Goal: Information Seeking & Learning: Learn about a topic

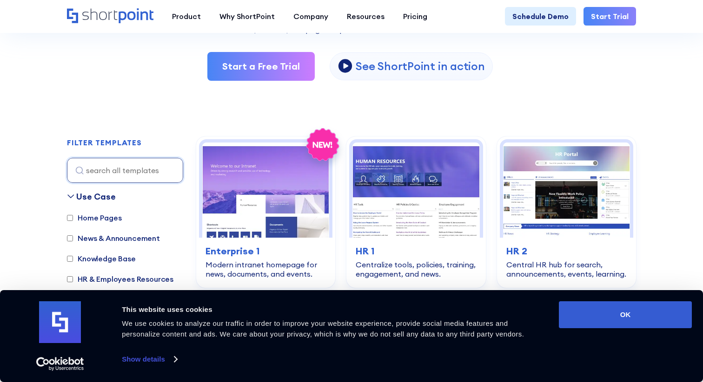
scroll to position [185, 0]
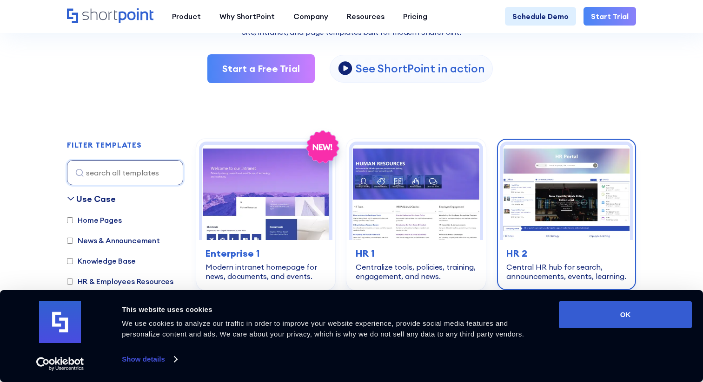
click at [579, 204] on img at bounding box center [566, 192] width 127 height 95
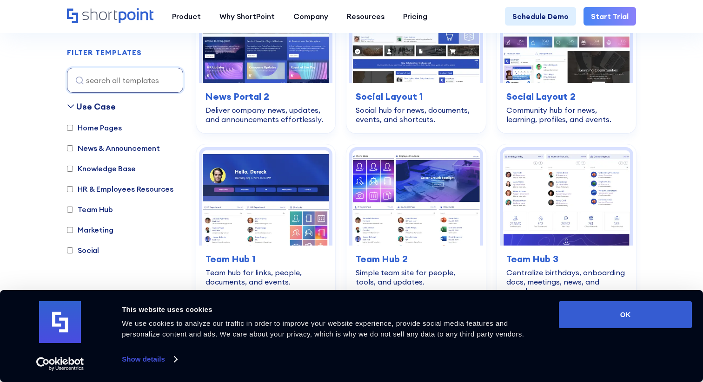
scroll to position [1223, 0]
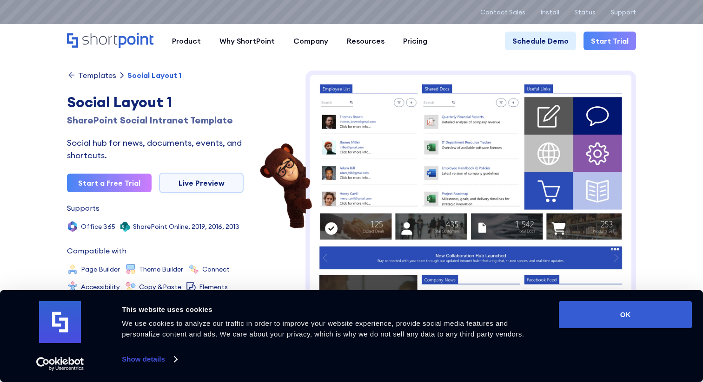
click at [383, 142] on img at bounding box center [470, 296] width 330 height 450
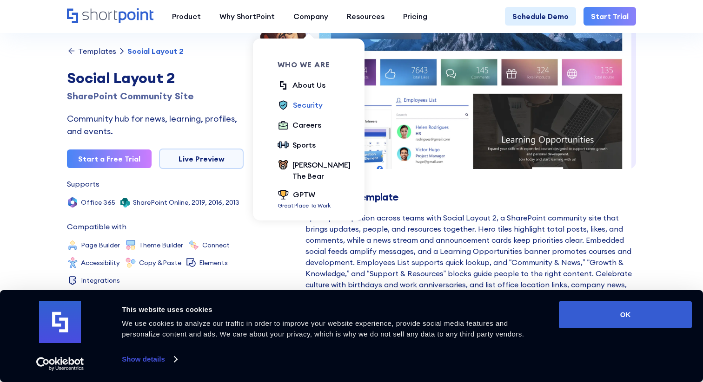
scroll to position [142, 0]
